Goal: Task Accomplishment & Management: Use online tool/utility

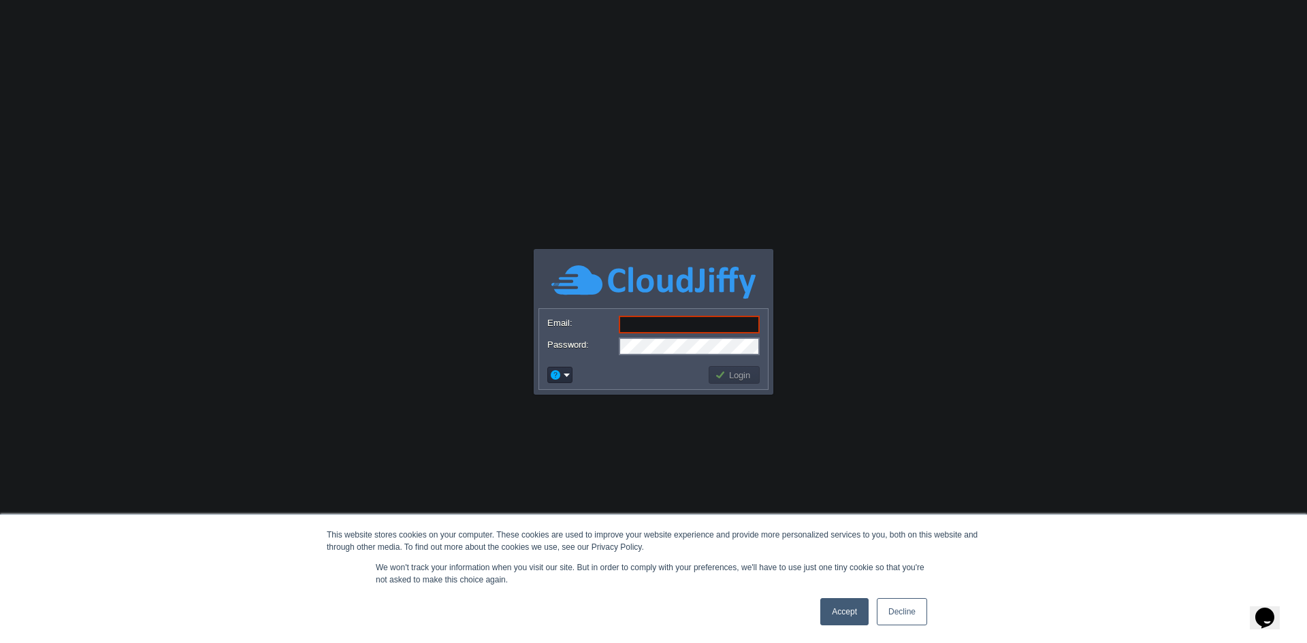
paste input "[EMAIL_ADDRESS][DOMAIN_NAME]"
type input "[EMAIL_ADDRESS][DOMAIN_NAME]"
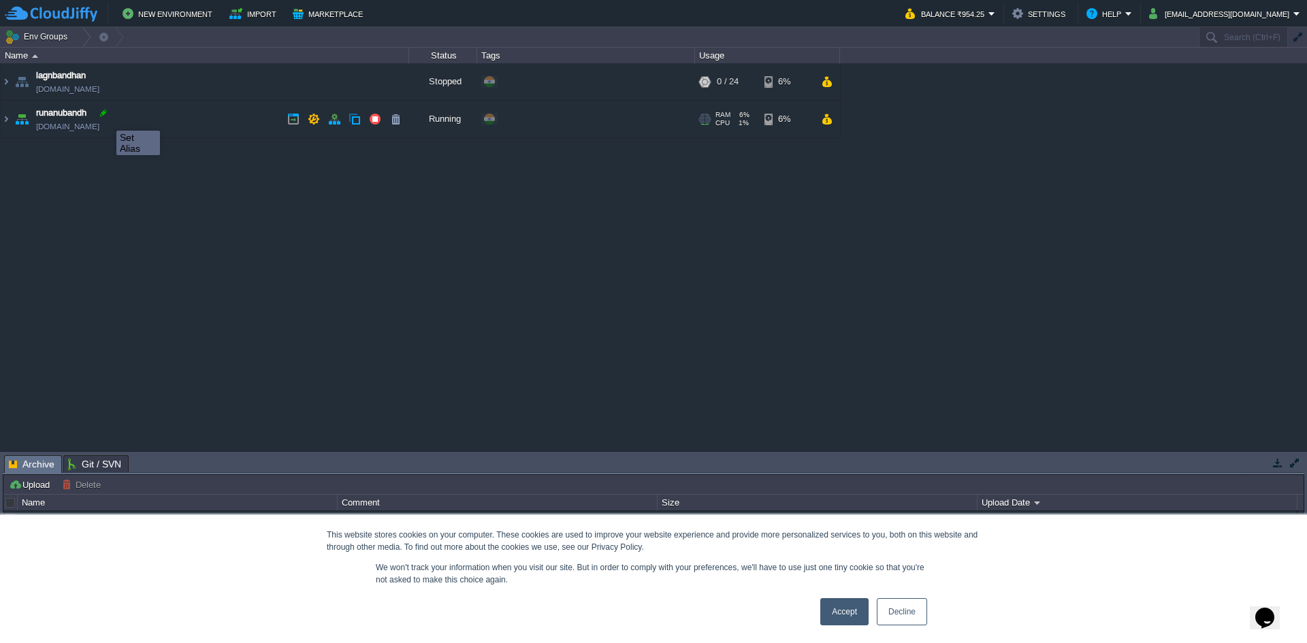
click at [106, 118] on div at bounding box center [103, 113] width 12 height 12
click at [99, 133] on link "[DOMAIN_NAME]" at bounding box center [67, 127] width 63 height 14
click at [631, 191] on div "lagnbandhan [DOMAIN_NAME] Stopped + Add to Env Group RAM 0% CPU 0% 0 / 24 6% ru…" at bounding box center [653, 256] width 1307 height 387
click at [8, 117] on img at bounding box center [6, 119] width 11 height 37
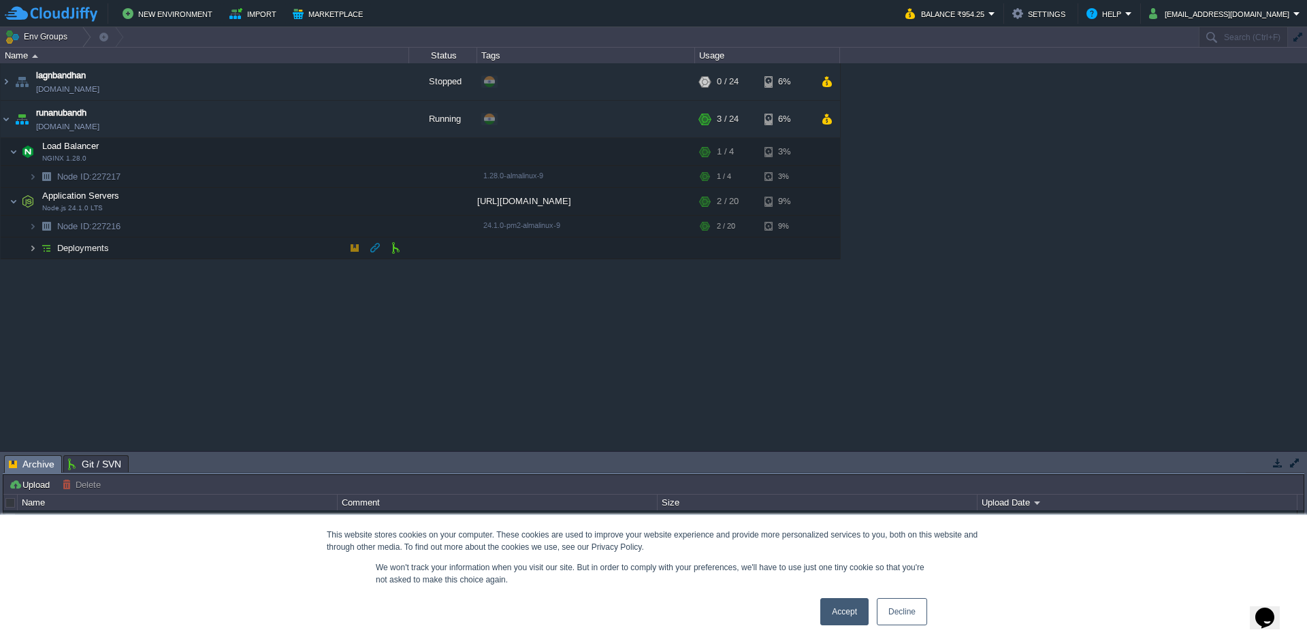
click at [35, 251] on img at bounding box center [33, 248] width 8 height 21
click at [361, 274] on td at bounding box center [354, 269] width 20 height 20
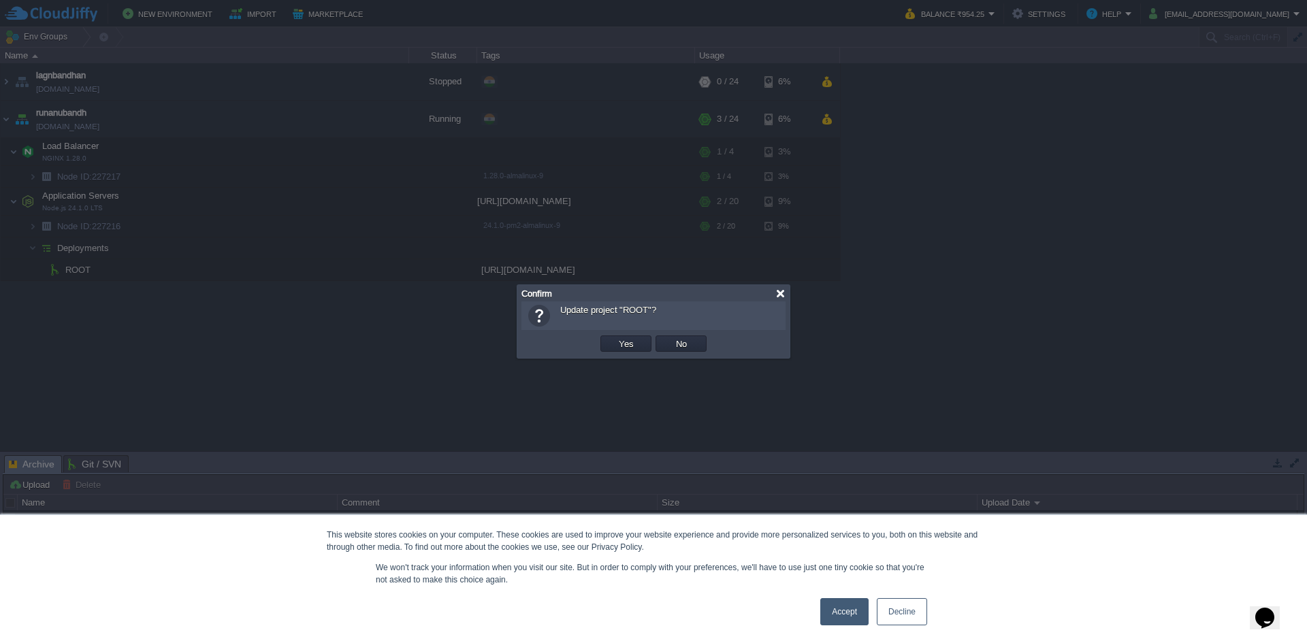
click at [783, 297] on div at bounding box center [780, 294] width 10 height 10
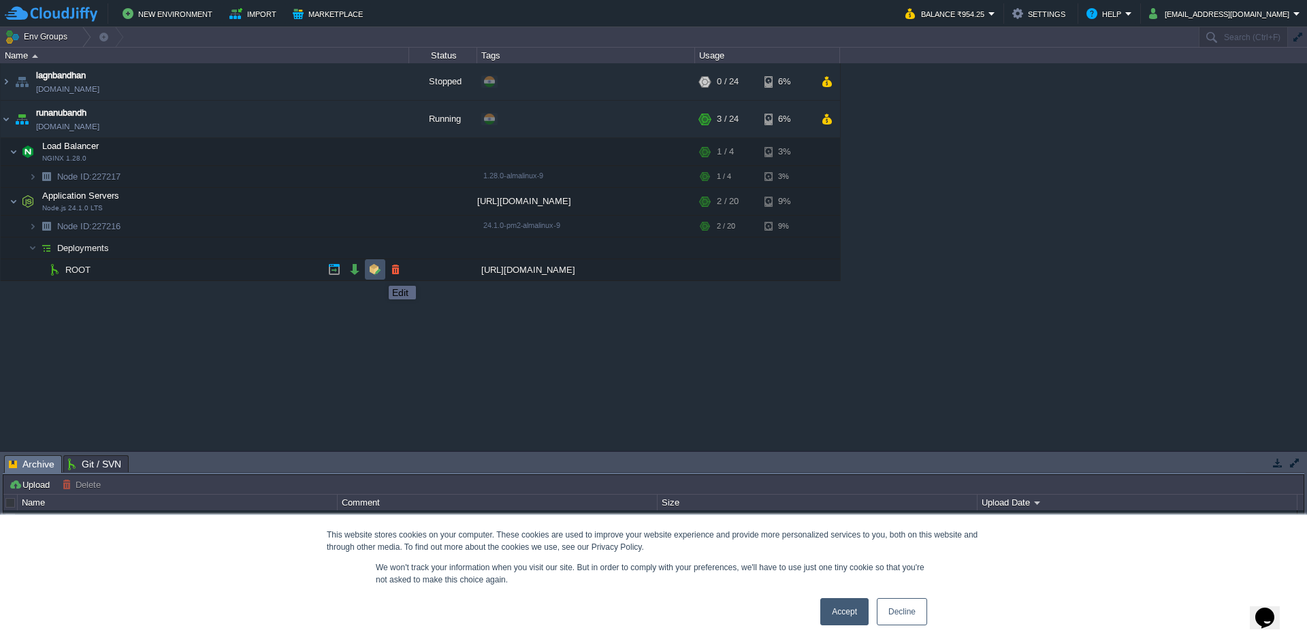
click at [378, 274] on button "button" at bounding box center [375, 269] width 12 height 12
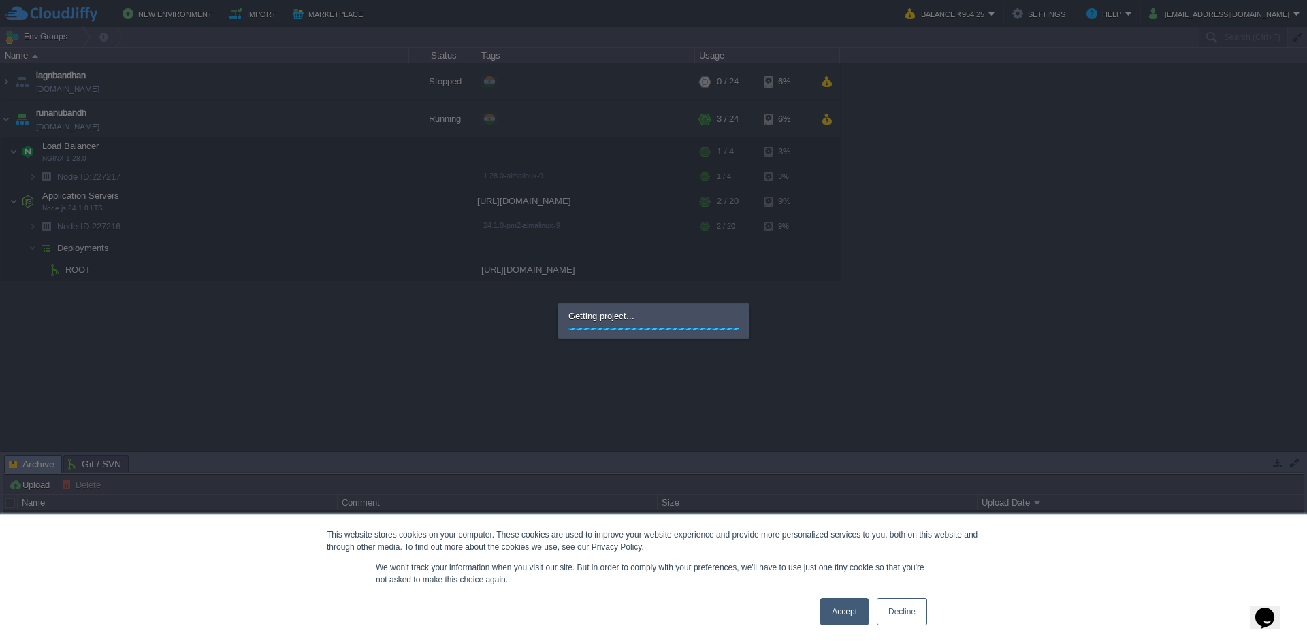
click at [859, 615] on link "Accept" at bounding box center [844, 611] width 48 height 27
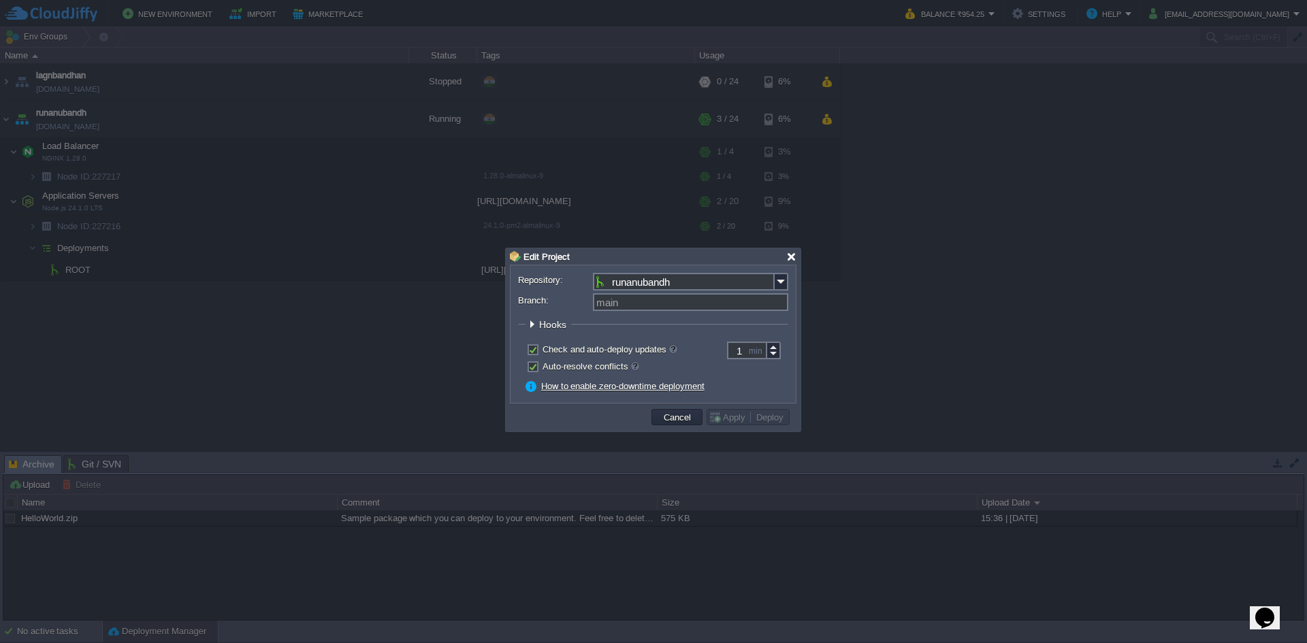
click at [794, 257] on div at bounding box center [791, 257] width 10 height 10
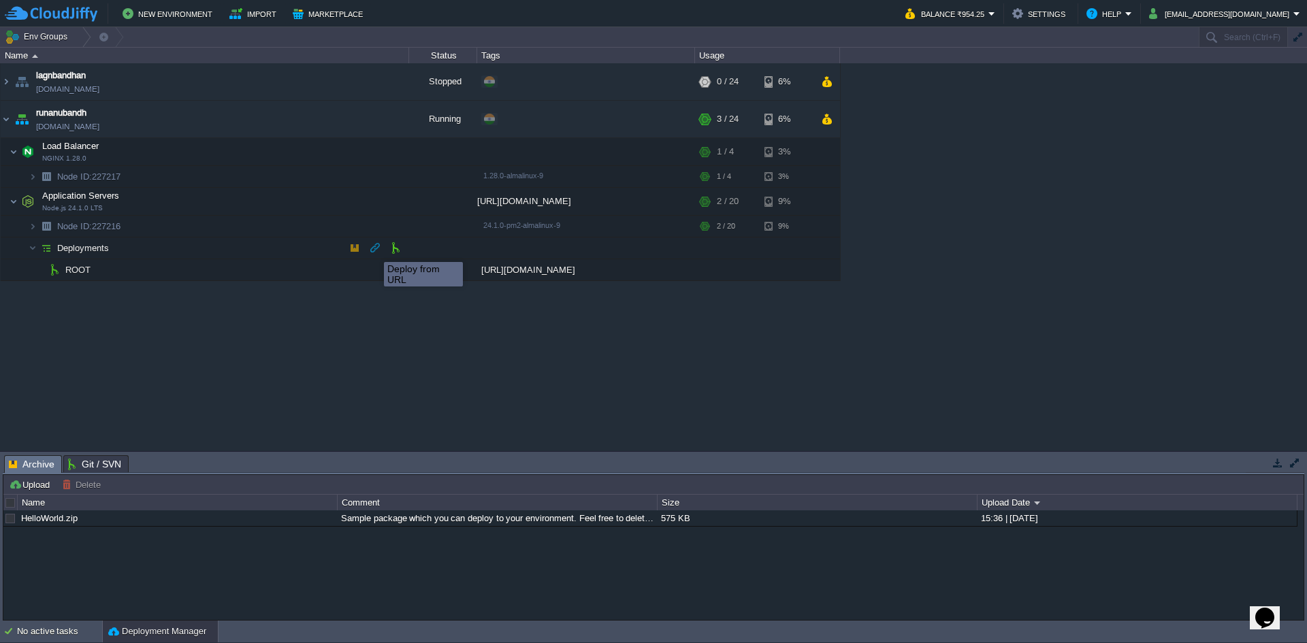
click at [374, 250] on button "button" at bounding box center [375, 248] width 12 height 12
click at [394, 253] on button "button" at bounding box center [395, 248] width 12 height 12
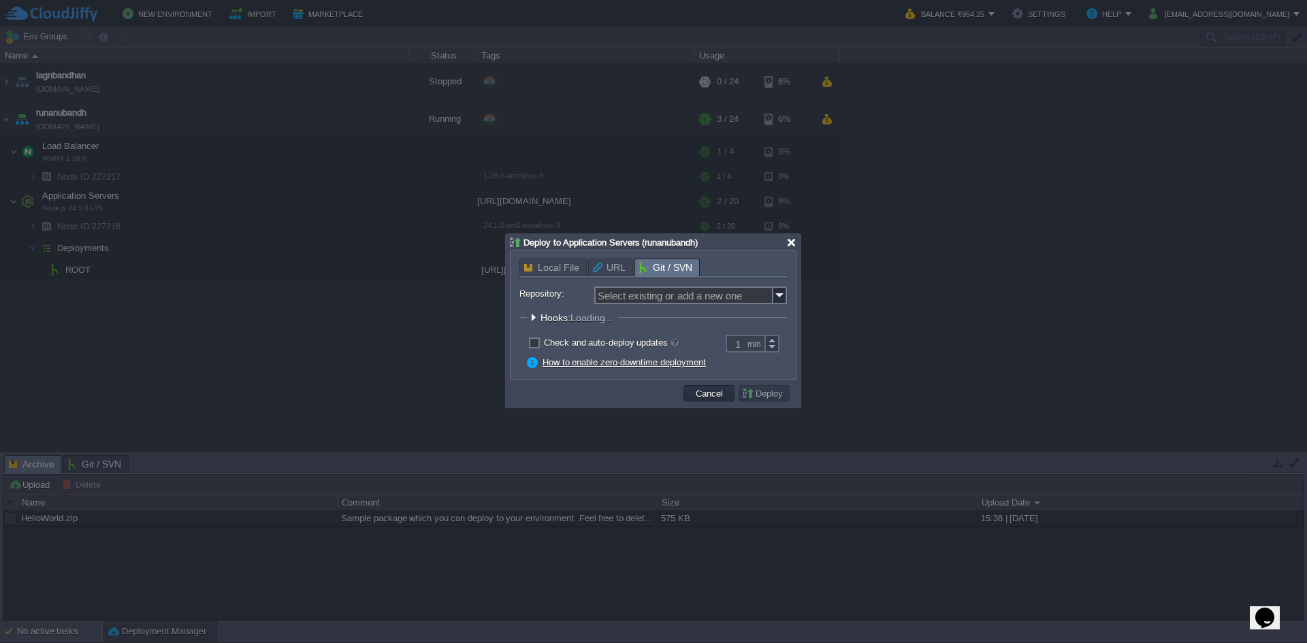
click at [795, 244] on div at bounding box center [791, 243] width 10 height 10
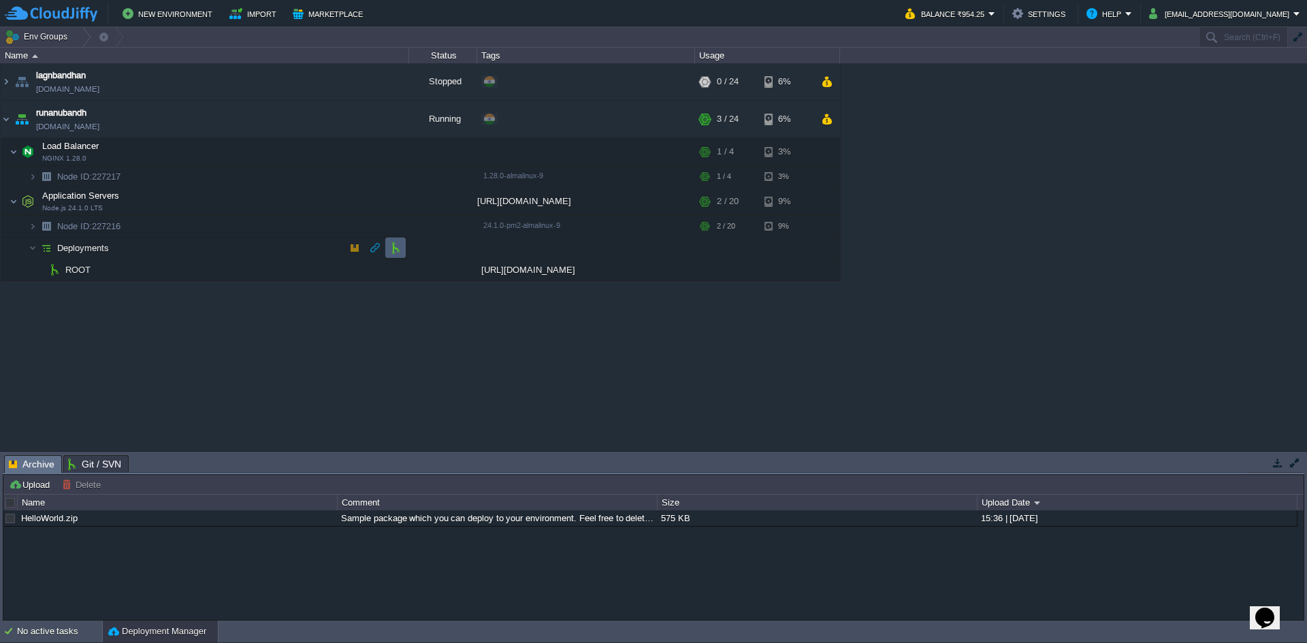
click at [397, 255] on td at bounding box center [395, 248] width 20 height 20
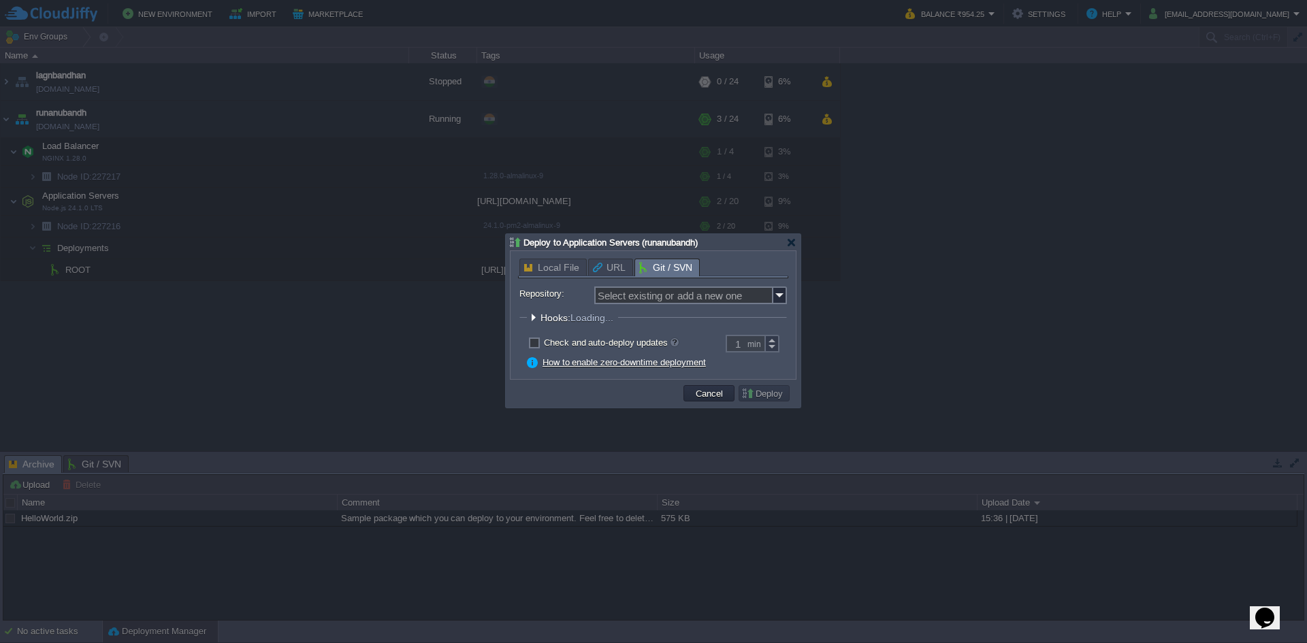
click at [533, 267] on span "Local File" at bounding box center [551, 267] width 55 height 16
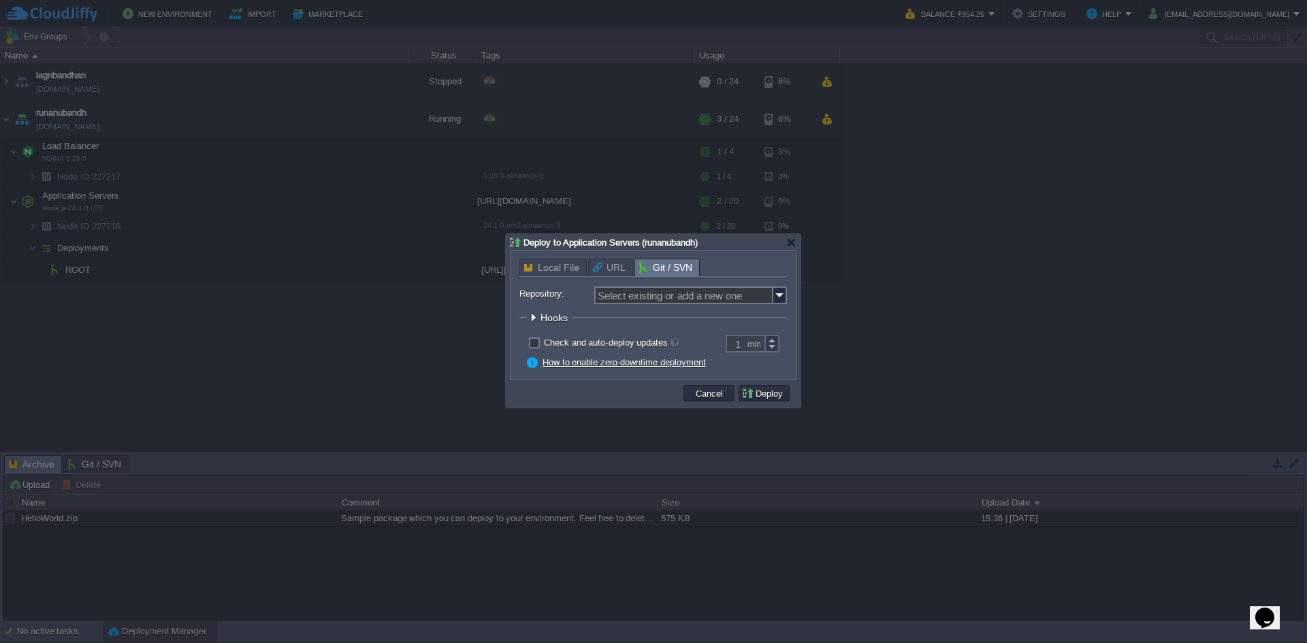
click at [785, 248] on div "Deploy to Application Servers (runanubandh)" at bounding box center [653, 242] width 287 height 16
click at [793, 246] on div at bounding box center [791, 243] width 10 height 10
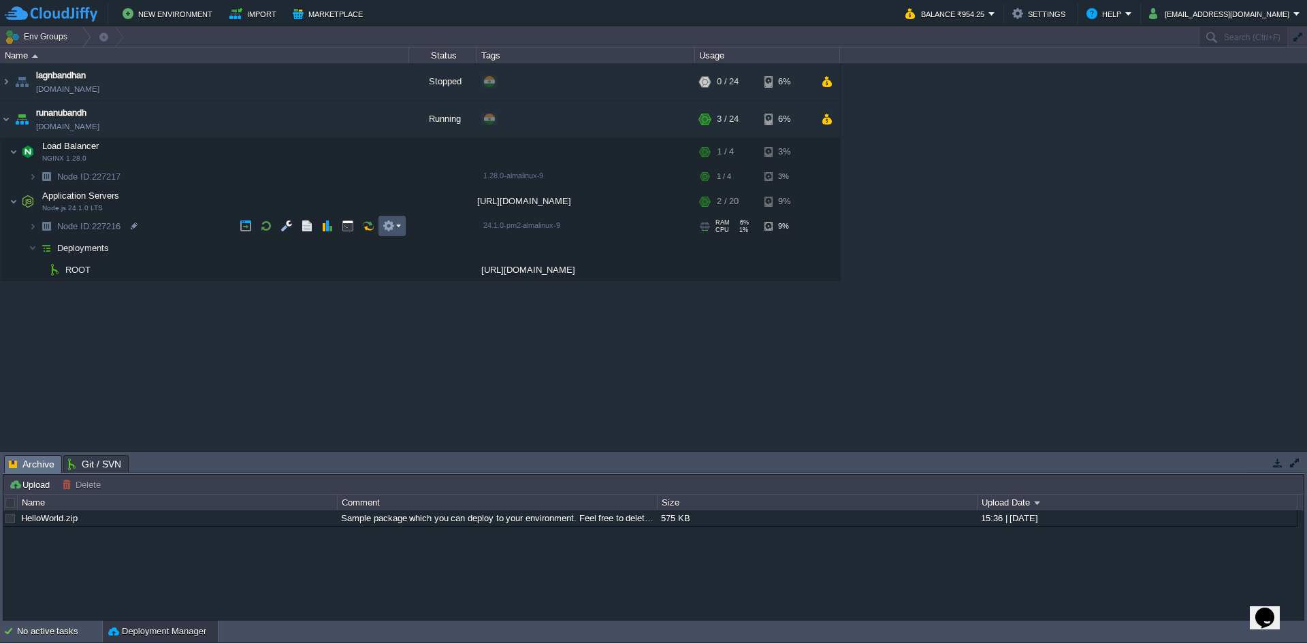
click at [383, 227] on button "button" at bounding box center [389, 226] width 12 height 12
click at [405, 229] on td at bounding box center [391, 226] width 27 height 20
click at [395, 200] on em at bounding box center [392, 201] width 18 height 12
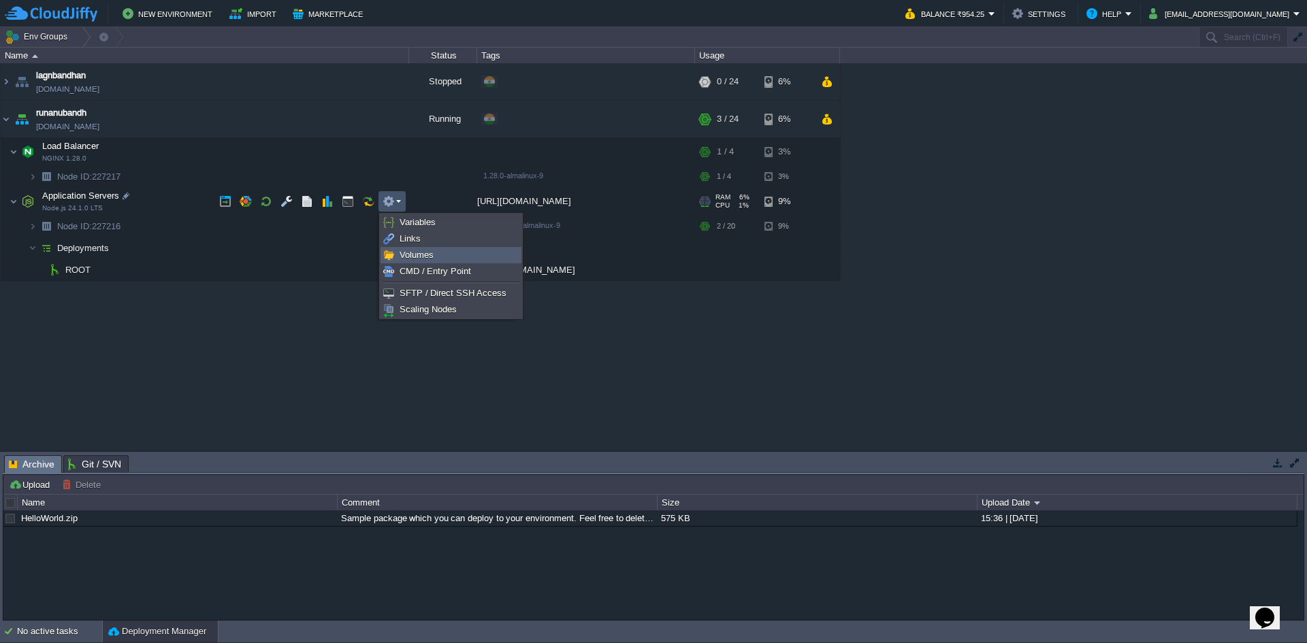
click at [417, 252] on span "Volumes" at bounding box center [417, 255] width 34 height 10
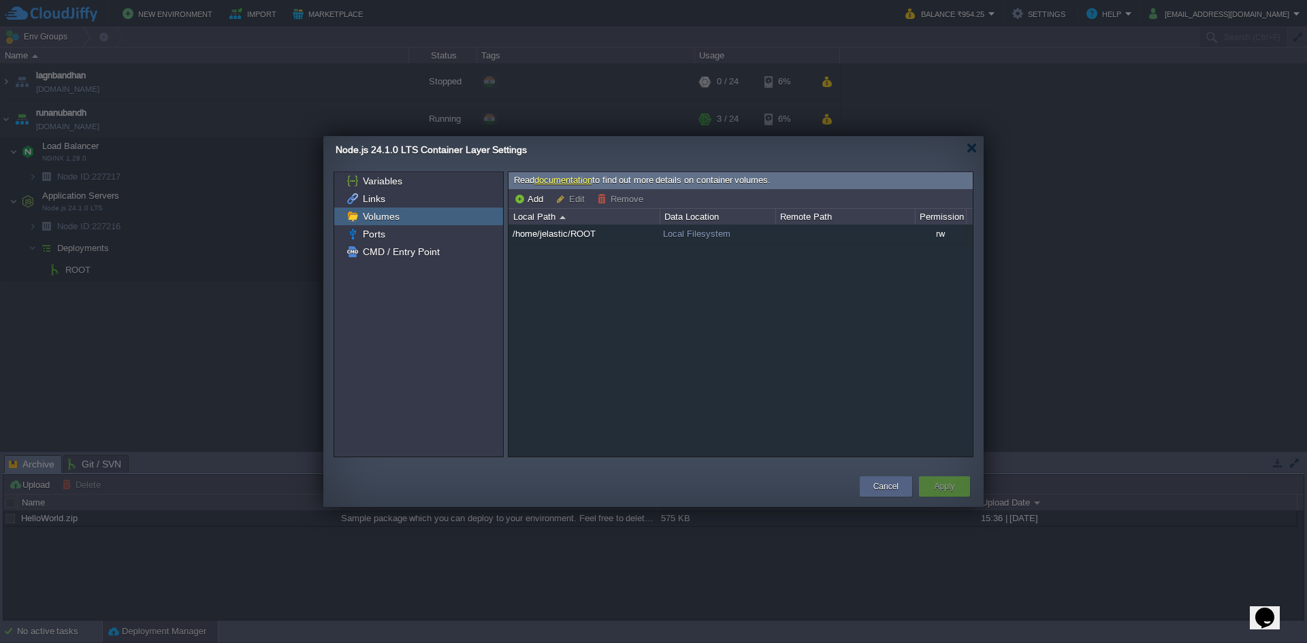
click at [406, 221] on div "Volumes" at bounding box center [418, 217] width 169 height 18
click at [267, 494] on div at bounding box center [653, 321] width 1307 height 643
click at [969, 151] on div at bounding box center [971, 148] width 10 height 10
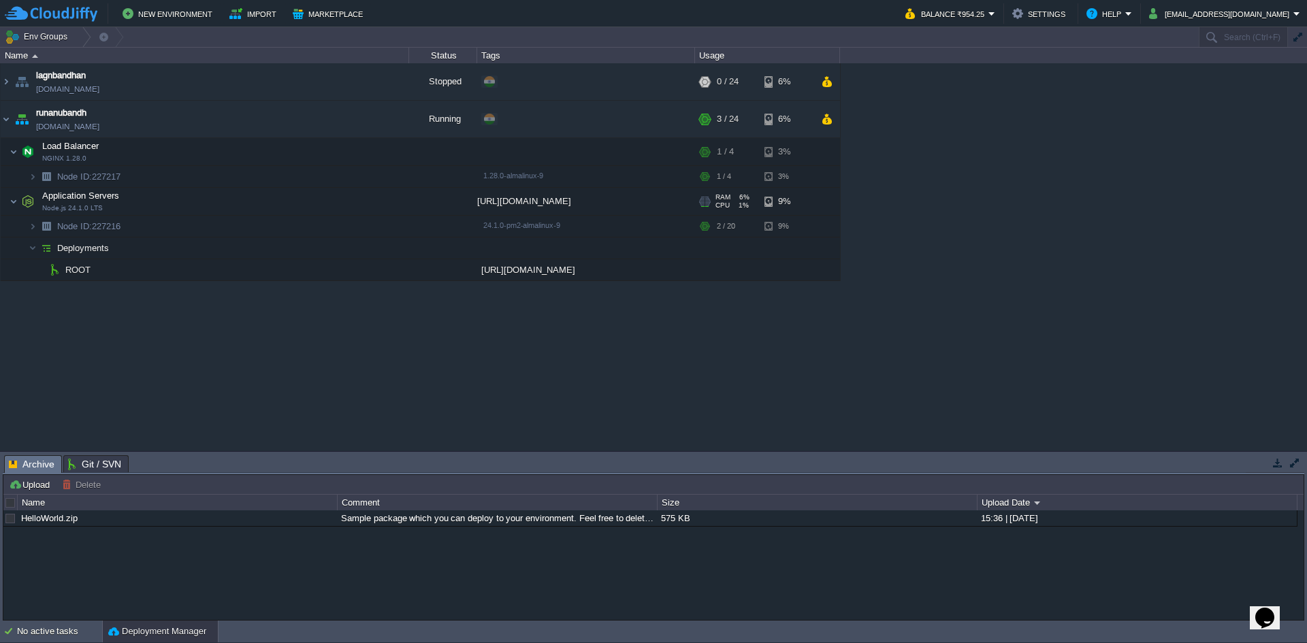
click at [35, 459] on span "Archive" at bounding box center [32, 464] width 46 height 17
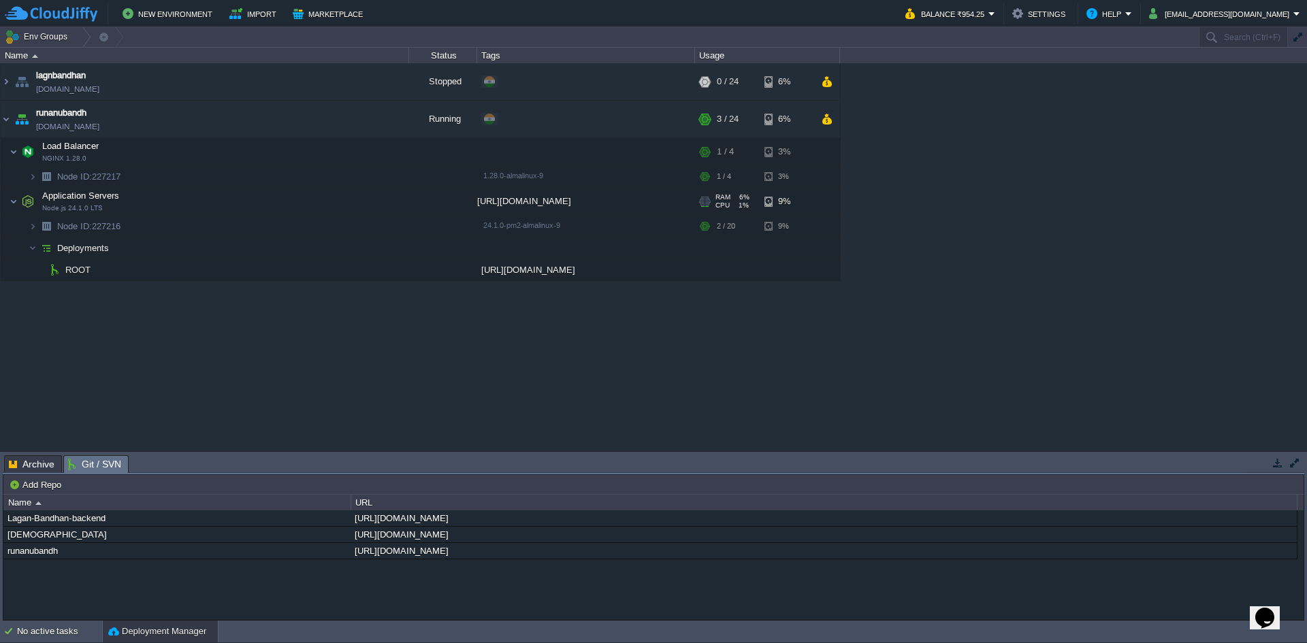
click at [91, 462] on span "Git / SVN" at bounding box center [94, 464] width 53 height 17
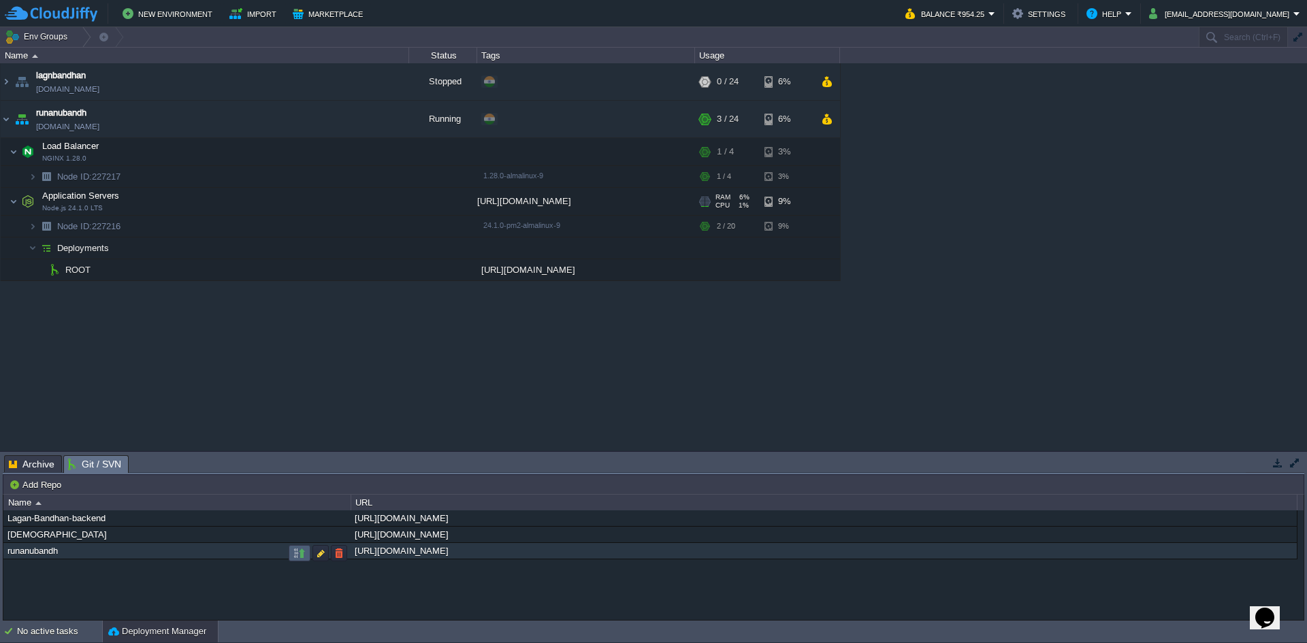
click at [298, 551] on button "button" at bounding box center [299, 553] width 12 height 12
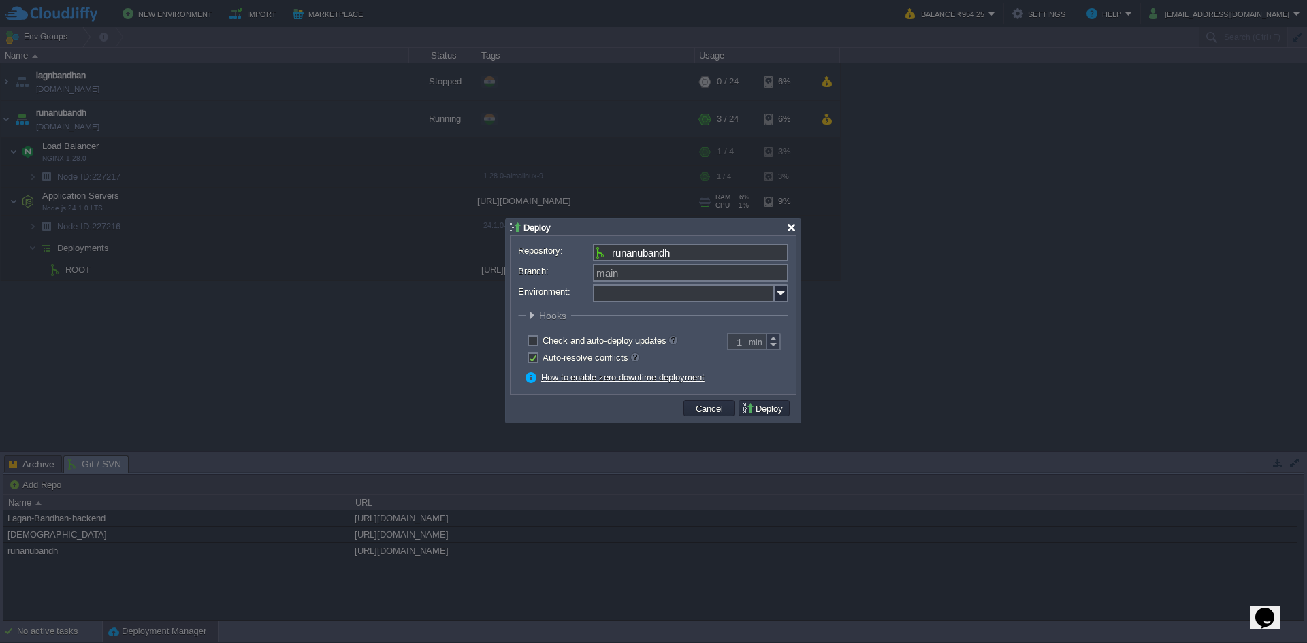
click at [789, 228] on div at bounding box center [791, 228] width 10 height 10
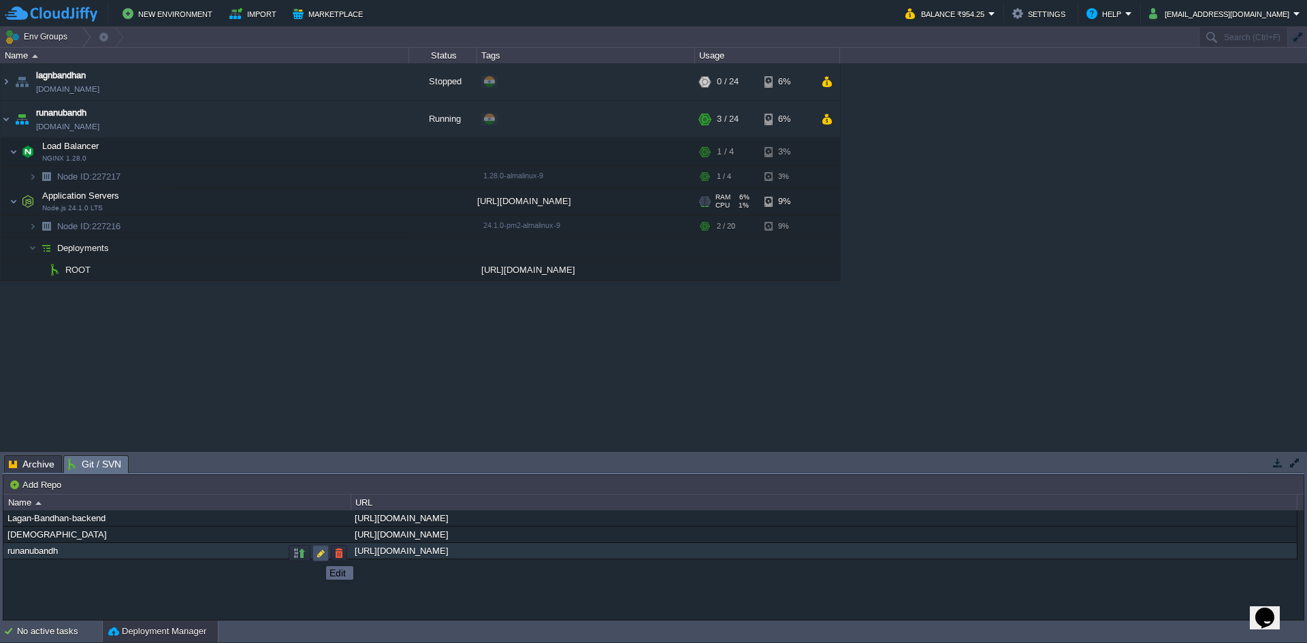
click at [316, 554] on button "button" at bounding box center [320, 553] width 12 height 12
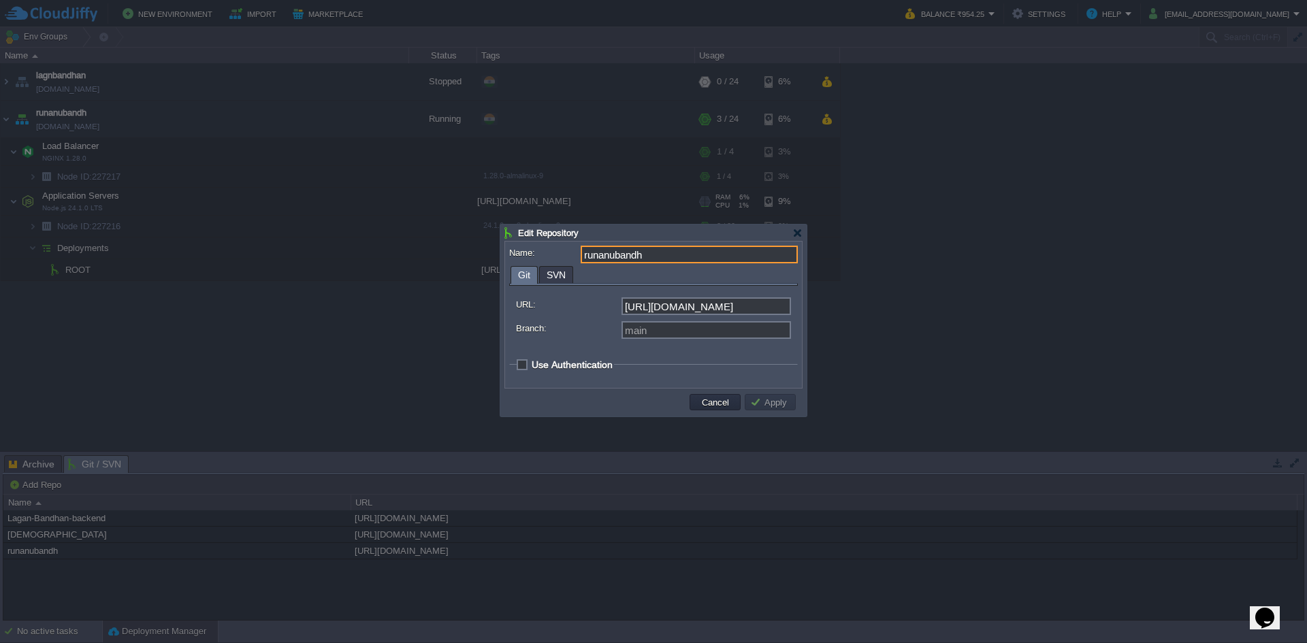
click at [792, 231] on div "Edit Repository" at bounding box center [653, 233] width 298 height 16
drag, startPoint x: 803, startPoint y: 231, endPoint x: 795, endPoint y: 234, distance: 8.6
click at [795, 234] on div "Edit Repository" at bounding box center [655, 233] width 302 height 16
click at [795, 234] on div at bounding box center [797, 233] width 10 height 10
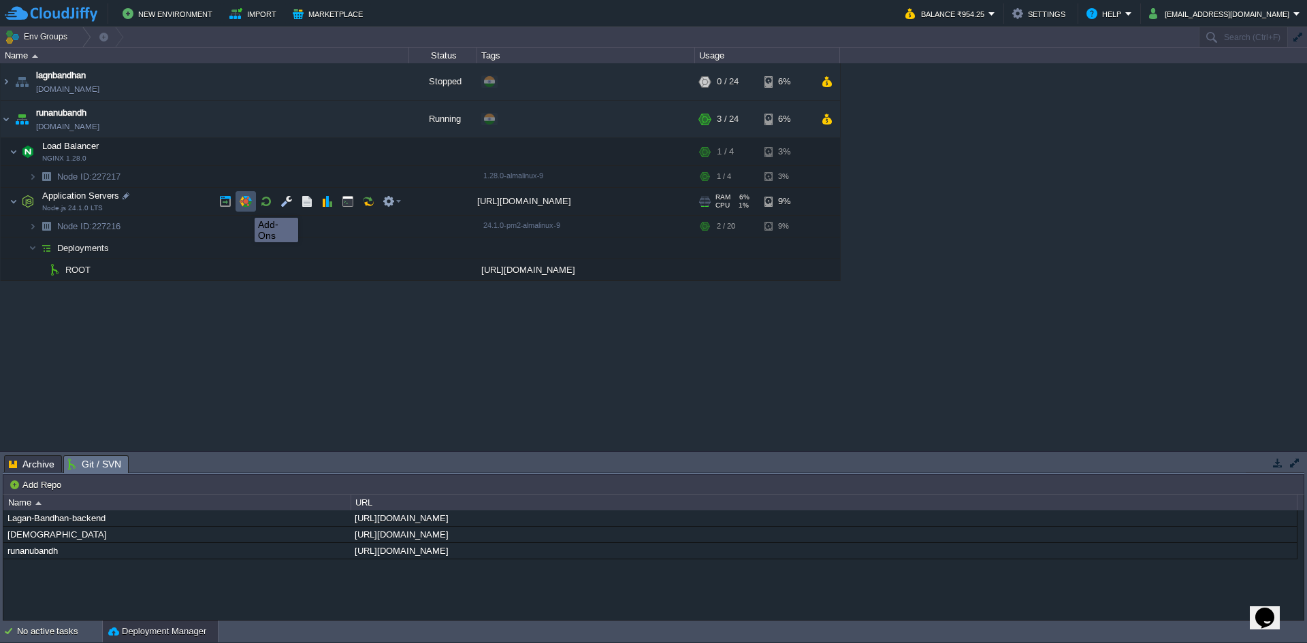
click at [244, 206] on button "button" at bounding box center [246, 201] width 12 height 12
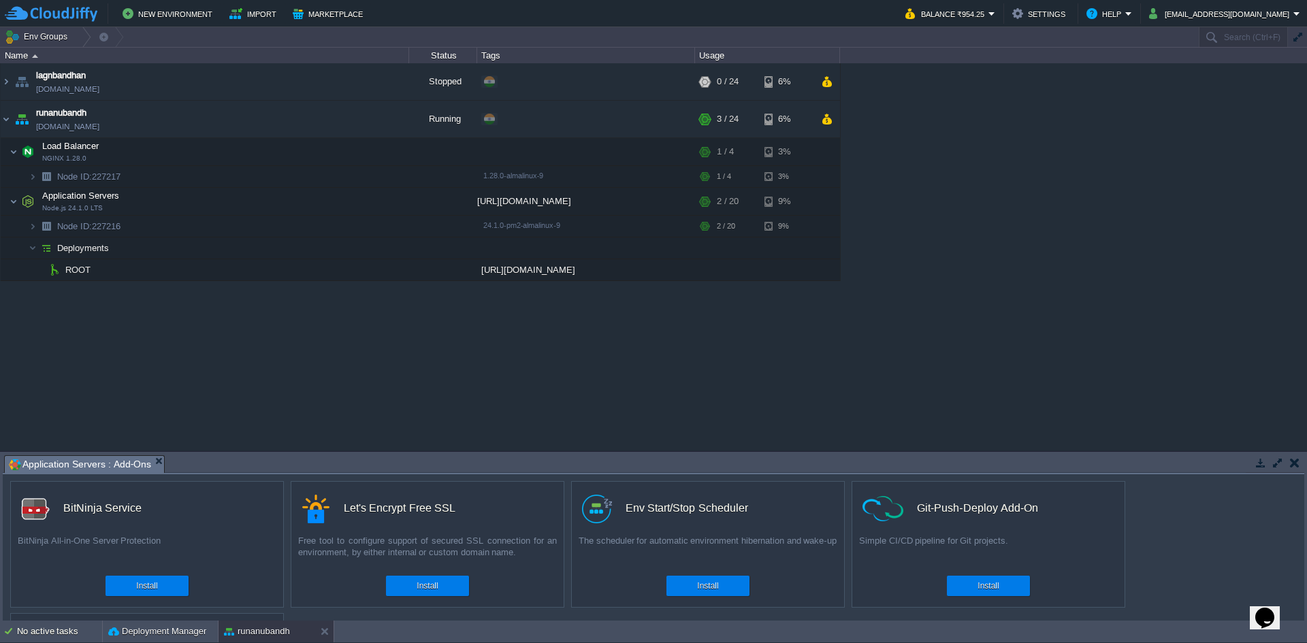
click at [1297, 461] on button "button" at bounding box center [1295, 463] width 10 height 12
